Goal: Information Seeking & Learning: Learn about a topic

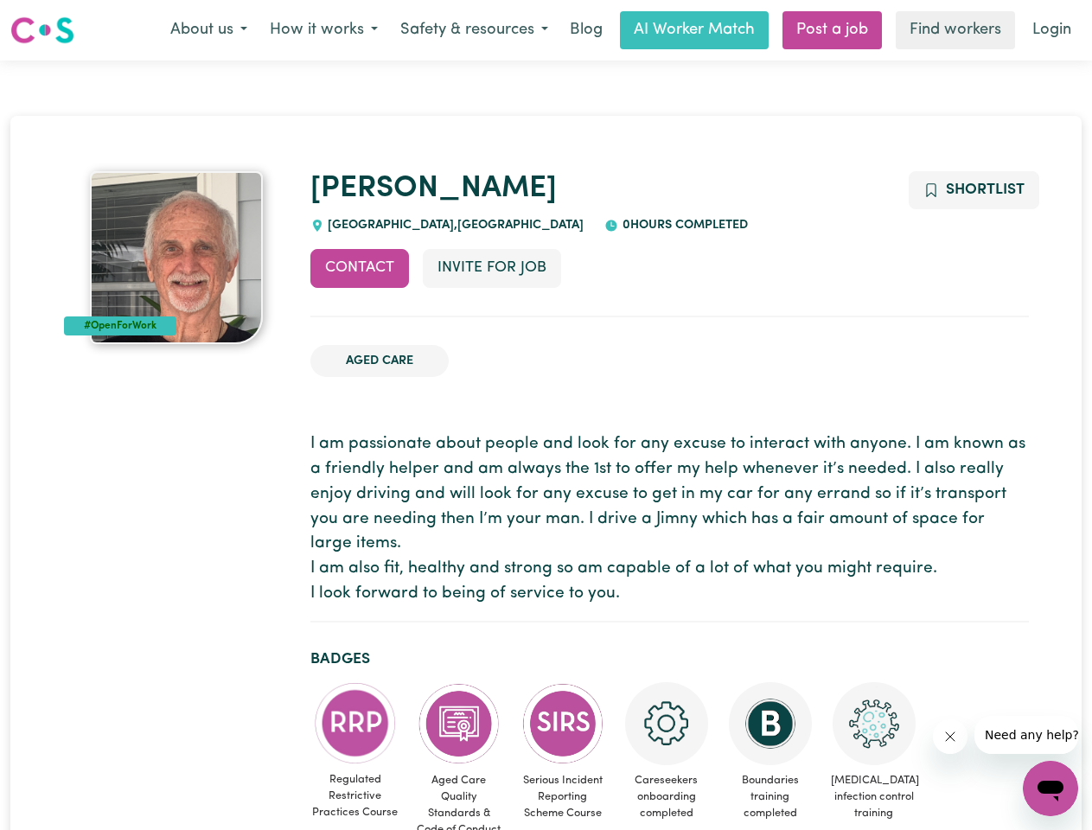
click at [208, 30] on button "About us" at bounding box center [208, 30] width 99 height 36
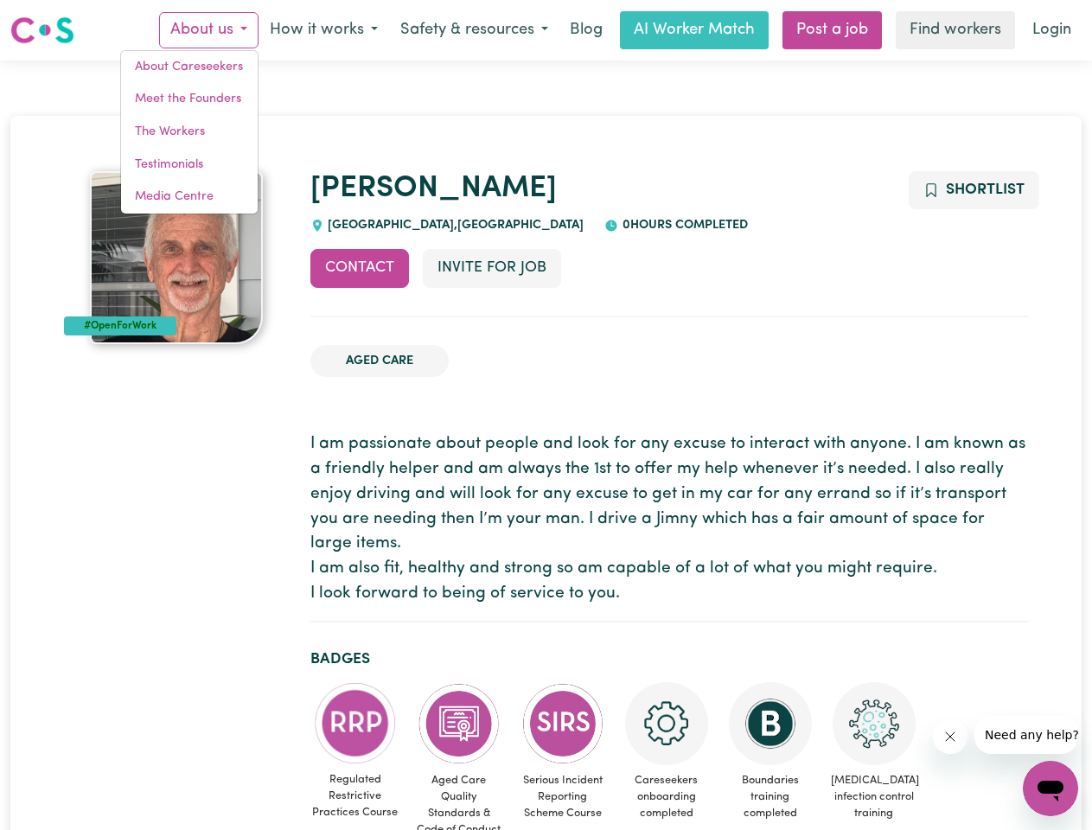
click at [322, 30] on button "How it works" at bounding box center [323, 30] width 131 height 36
click at [473, 30] on button "Safety & resources" at bounding box center [474, 30] width 170 height 36
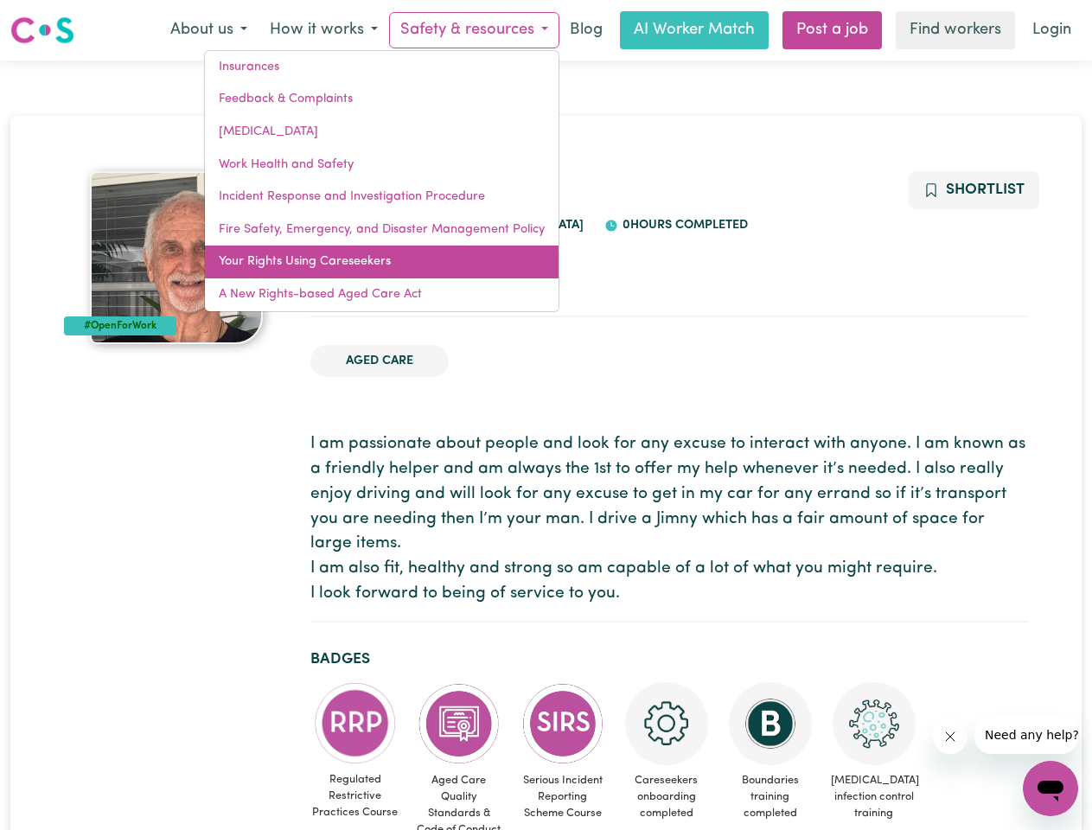
click at [360, 268] on link "Your Rights Using Careseekers" at bounding box center [381, 261] width 353 height 33
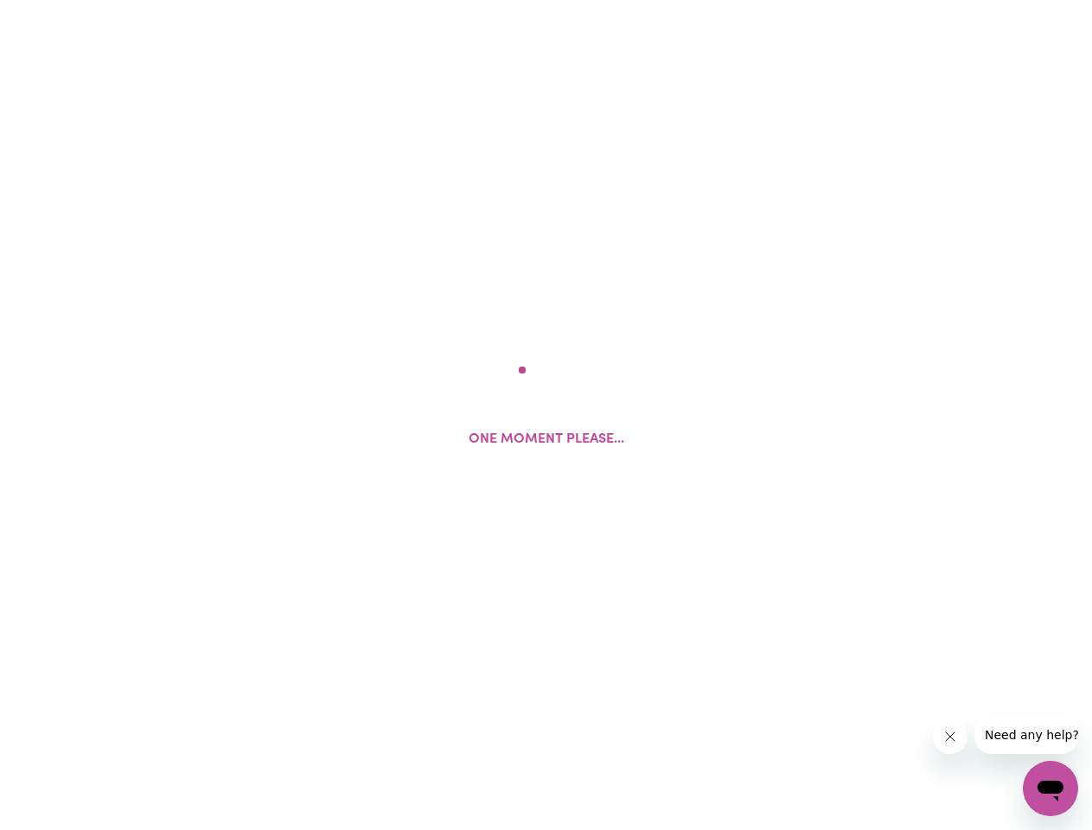
click at [491, 0] on html "One moment please..." at bounding box center [546, 0] width 1092 height 0
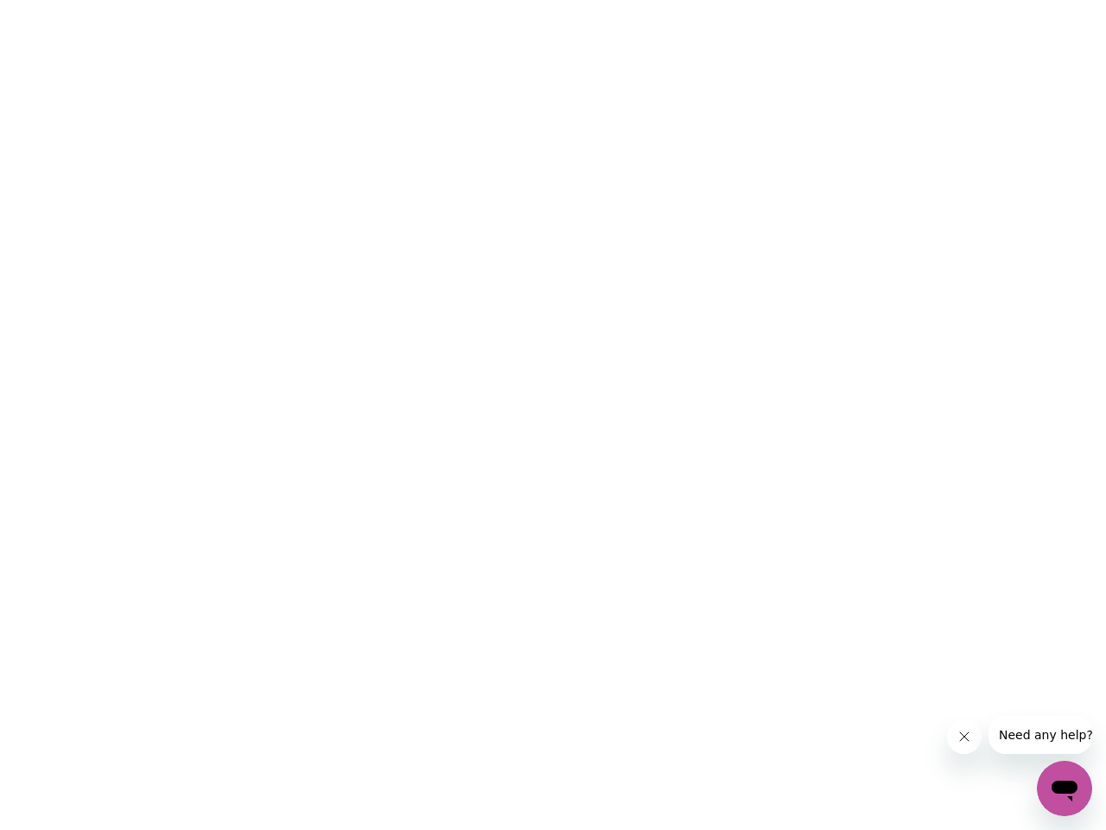
click at [972, 0] on html at bounding box center [553, 0] width 1106 height 0
click at [355, 0] on html at bounding box center [553, 0] width 1106 height 0
click at [459, 0] on html at bounding box center [553, 0] width 1106 height 0
